Goal: Register for event/course

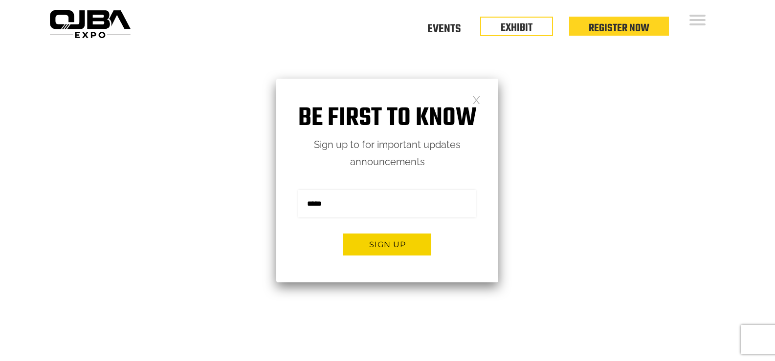
click at [478, 99] on link at bounding box center [476, 99] width 8 height 8
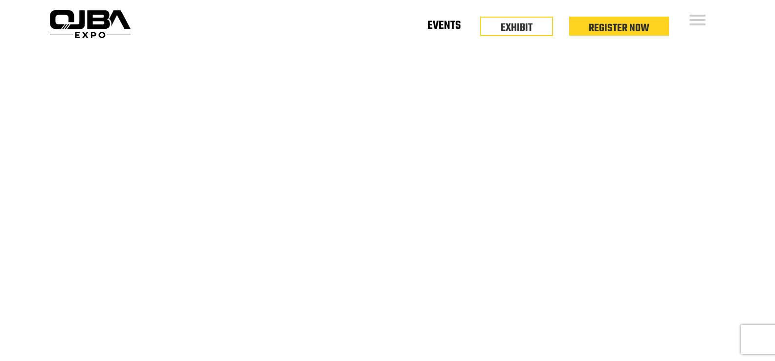
click at [451, 27] on link "Events" at bounding box center [443, 27] width 33 height 3
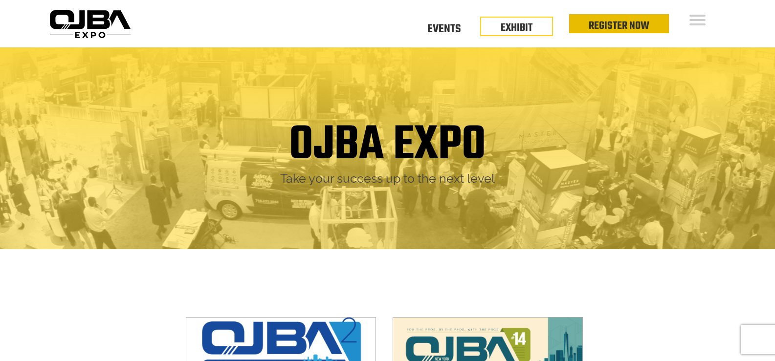
click at [629, 24] on link "Register Now" at bounding box center [619, 26] width 61 height 17
